Goal: Navigation & Orientation: Find specific page/section

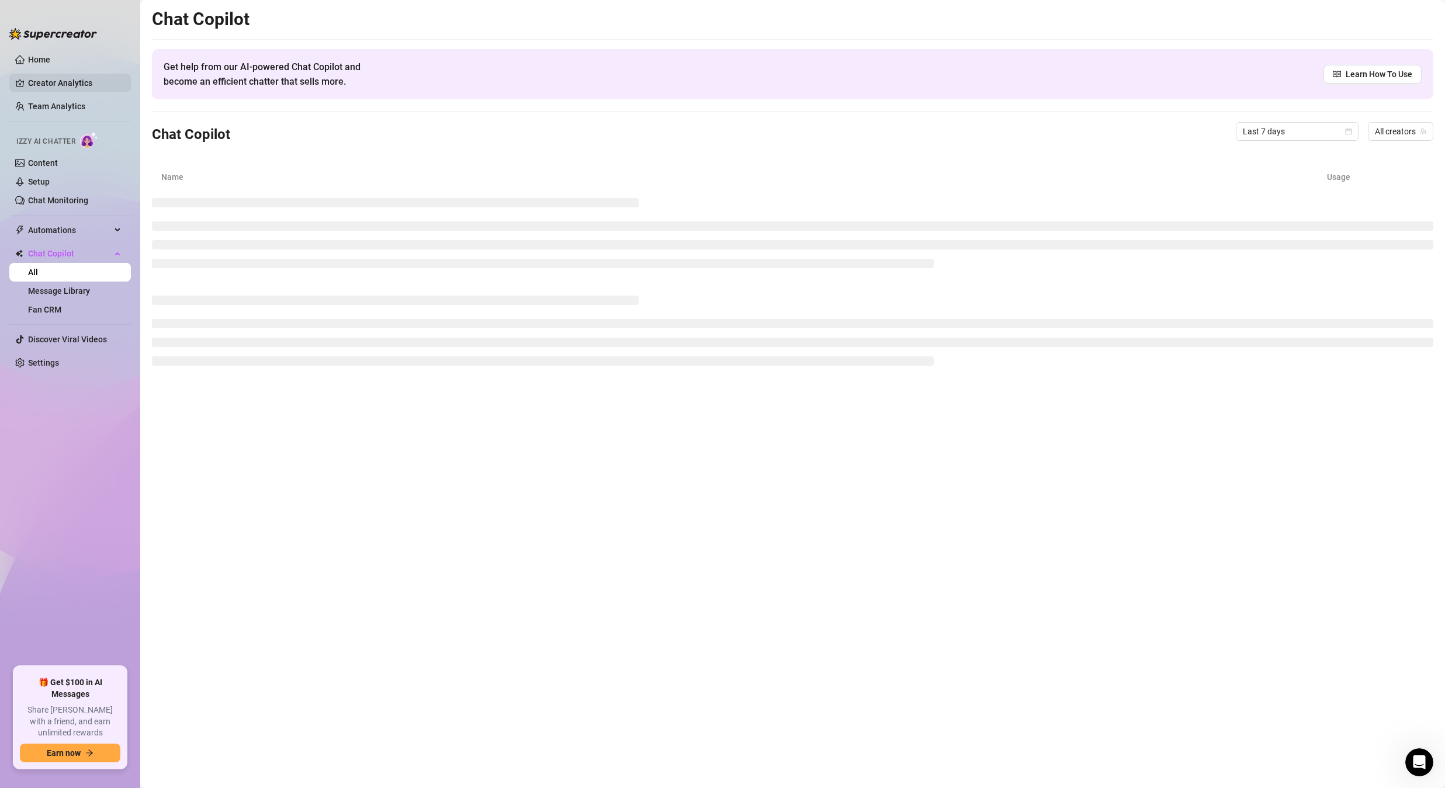
click at [52, 83] on link "Creator Analytics" at bounding box center [74, 83] width 93 height 19
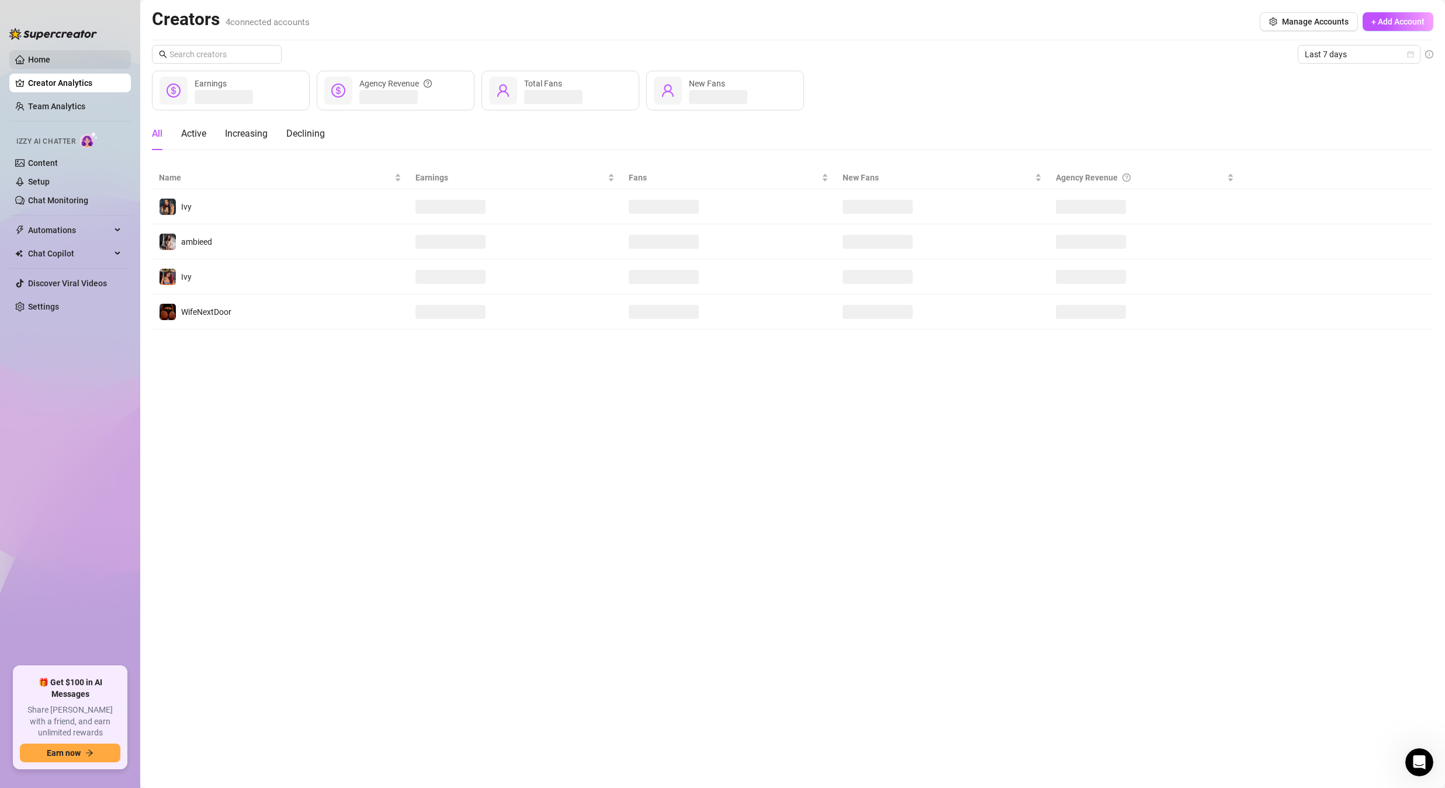
click at [47, 64] on link "Home" at bounding box center [39, 59] width 22 height 9
